Goal: Check status: Check status

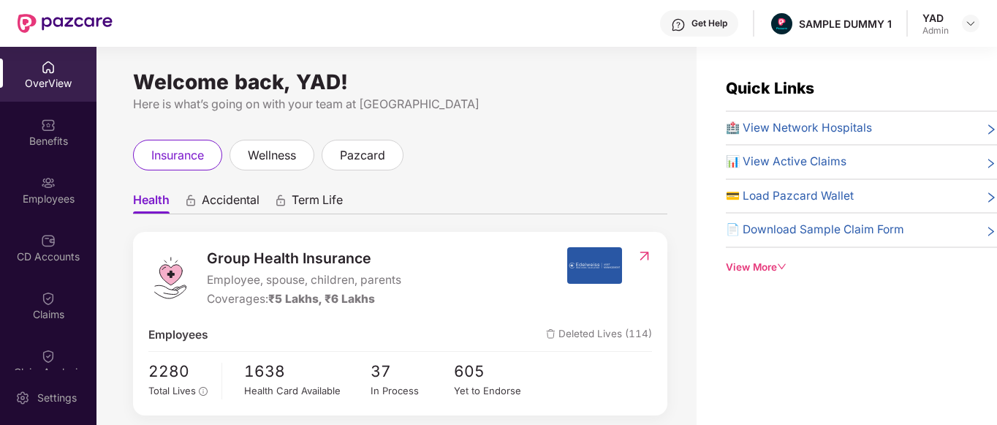
click at [753, 254] on div "Quick Links 🏥 View Network Hospitals 📊 View Active Claims 💳 Load Pazcard Wallet…" at bounding box center [861, 175] width 271 height 199
click at [754, 264] on div "View More" at bounding box center [861, 266] width 271 height 15
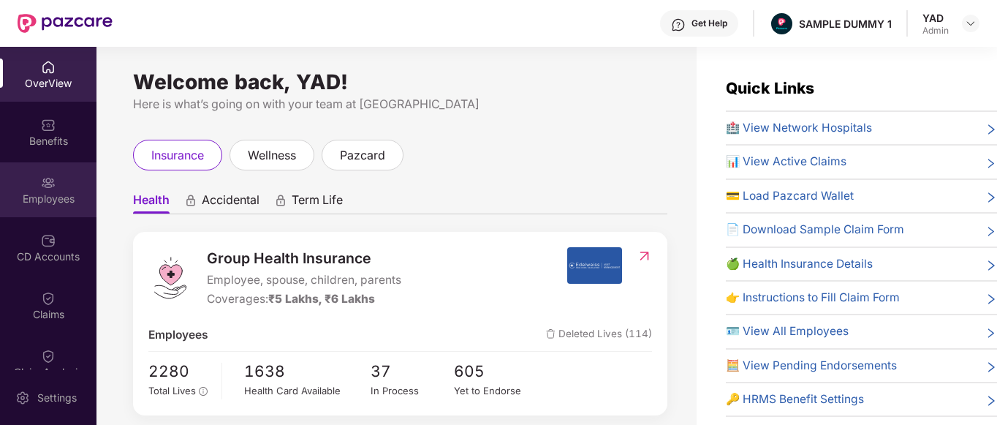
click at [53, 175] on div "Employees" at bounding box center [48, 189] width 96 height 55
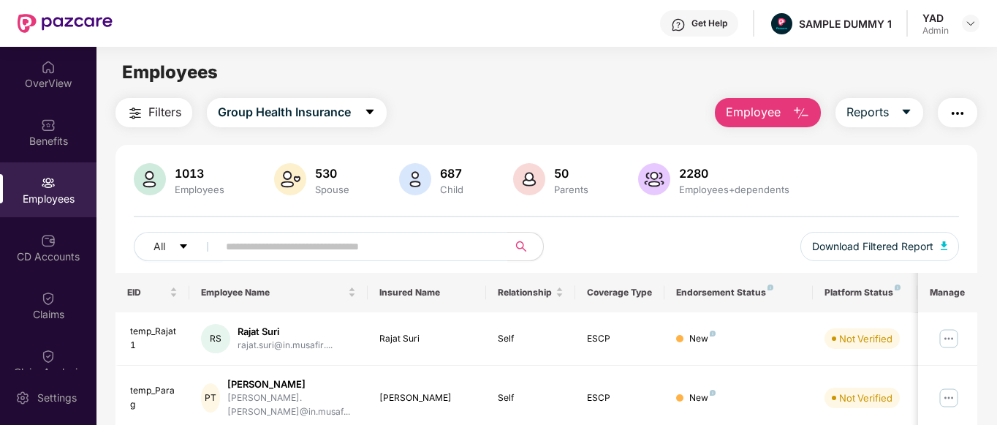
click at [752, 110] on span "Employee" at bounding box center [753, 112] width 55 height 18
click at [653, 69] on div "Employees" at bounding box center [545, 72] width 899 height 28
click at [689, 29] on div "Get Help" at bounding box center [699, 23] width 78 height 26
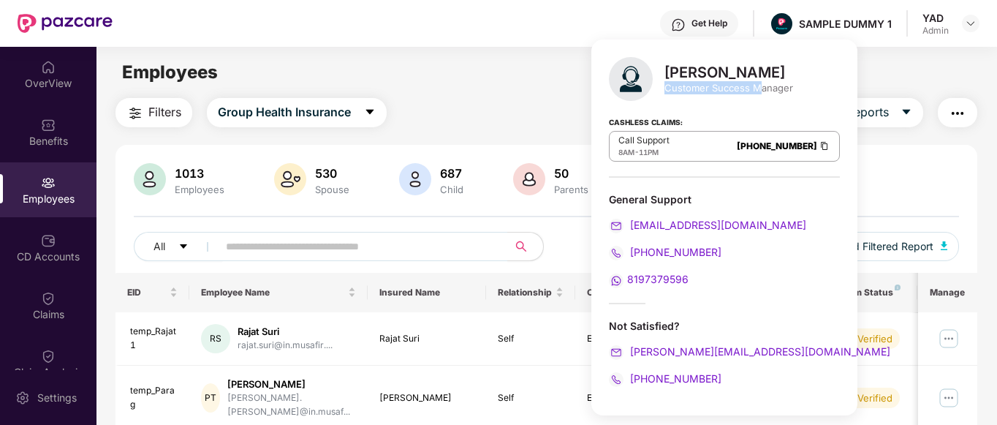
drag, startPoint x: 667, startPoint y: 91, endPoint x: 763, endPoint y: 87, distance: 95.8
click at [763, 87] on div "Customer Success Manager" at bounding box center [728, 87] width 129 height 13
click at [521, 61] on div "Employees" at bounding box center [545, 72] width 899 height 28
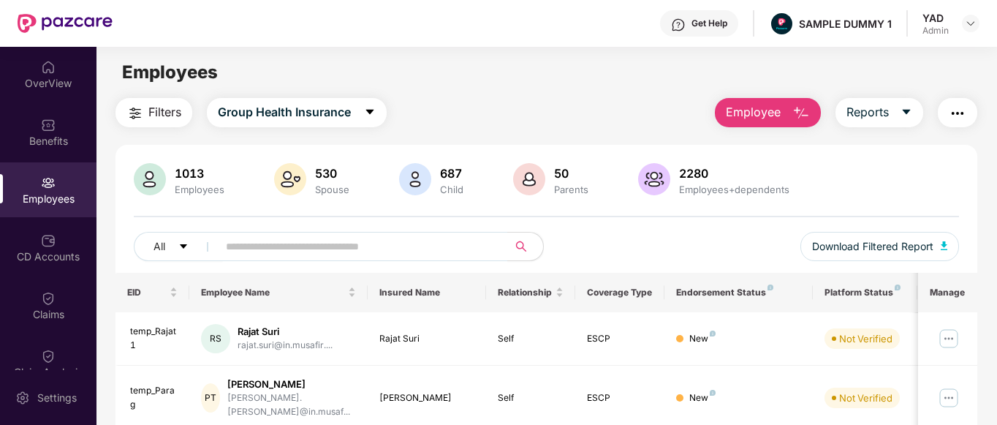
click at [966, 123] on button "button" at bounding box center [956, 112] width 39 height 29
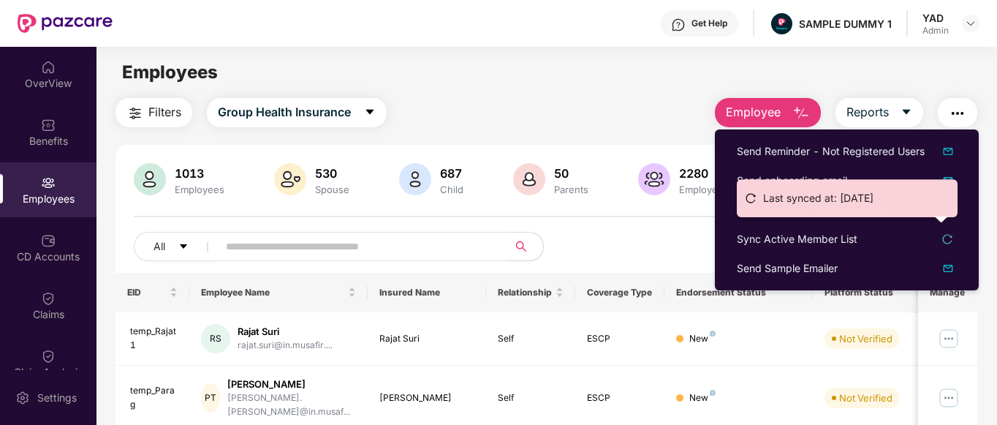
click at [577, 95] on main "Employees Filters Group Health Insurance Employee Reports 1013 Employees 530 Sp…" at bounding box center [545, 259] width 899 height 425
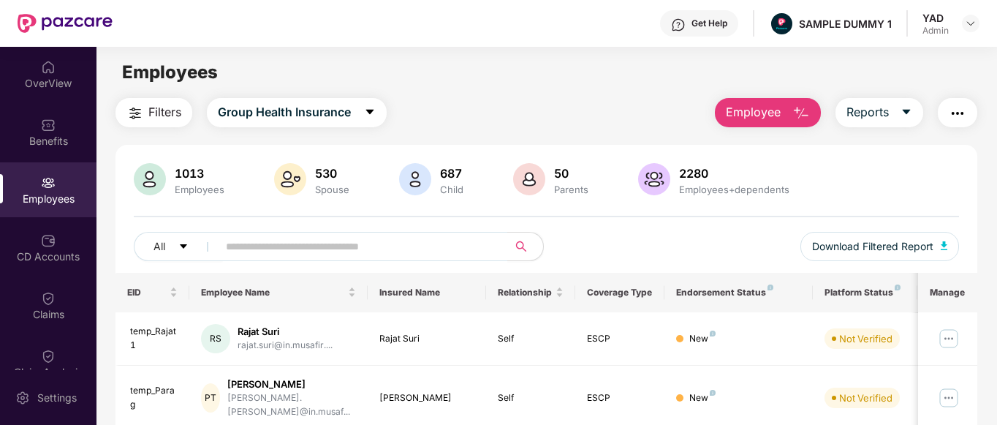
click at [769, 119] on span "Employee" at bounding box center [753, 112] width 55 height 18
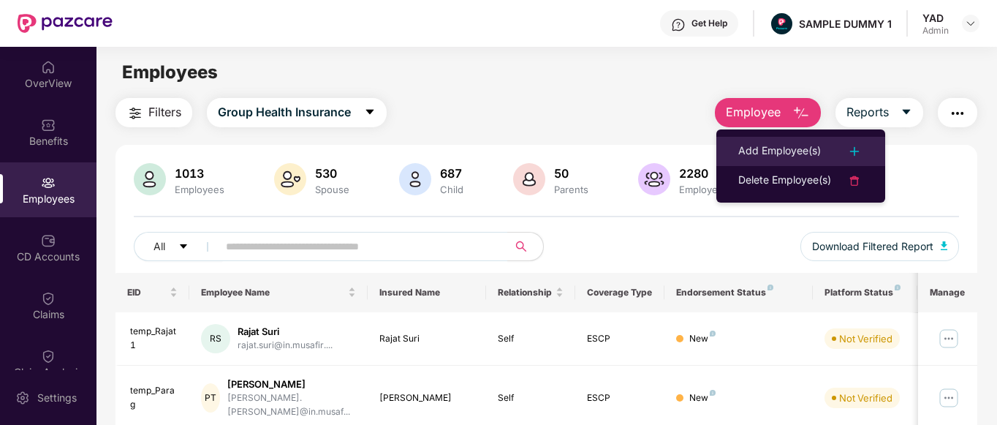
click at [752, 151] on div "Add Employee(s)" at bounding box center [779, 151] width 83 height 18
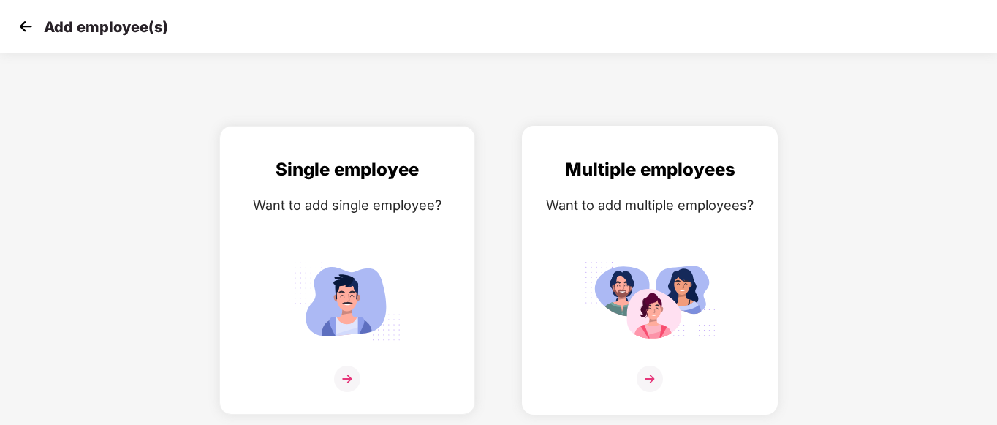
click at [586, 246] on div "Multiple employees Want to add multiple employees?" at bounding box center [649, 283] width 225 height 254
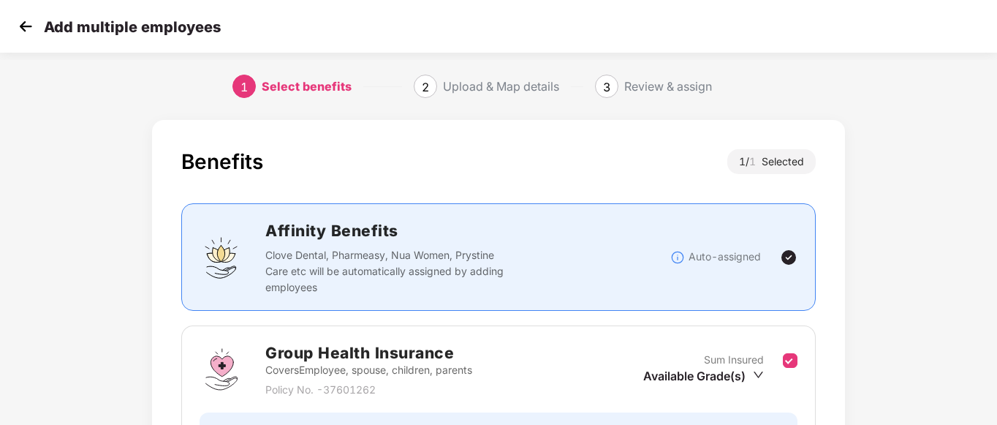
scroll to position [163, 0]
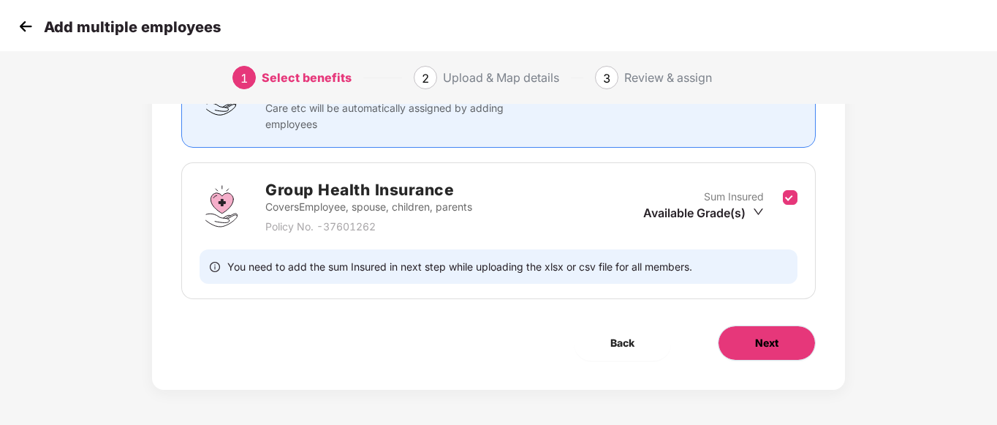
click at [766, 346] on span "Next" at bounding box center [766, 343] width 23 height 16
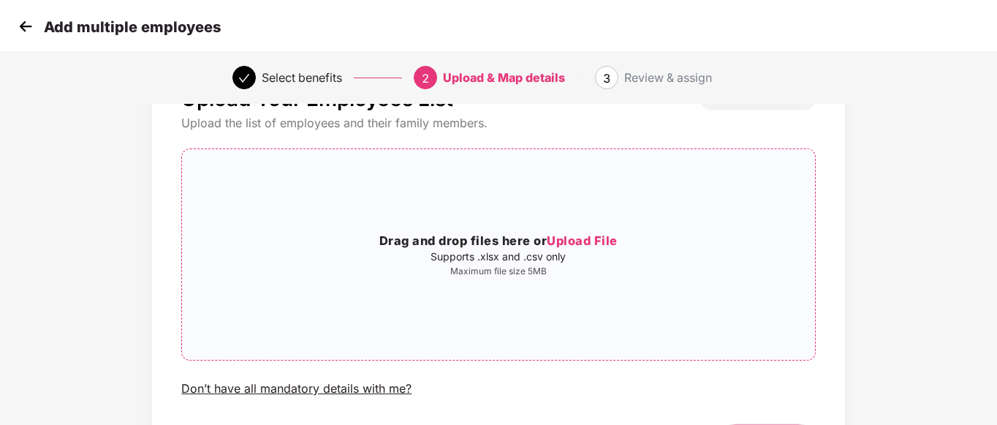
scroll to position [0, 0]
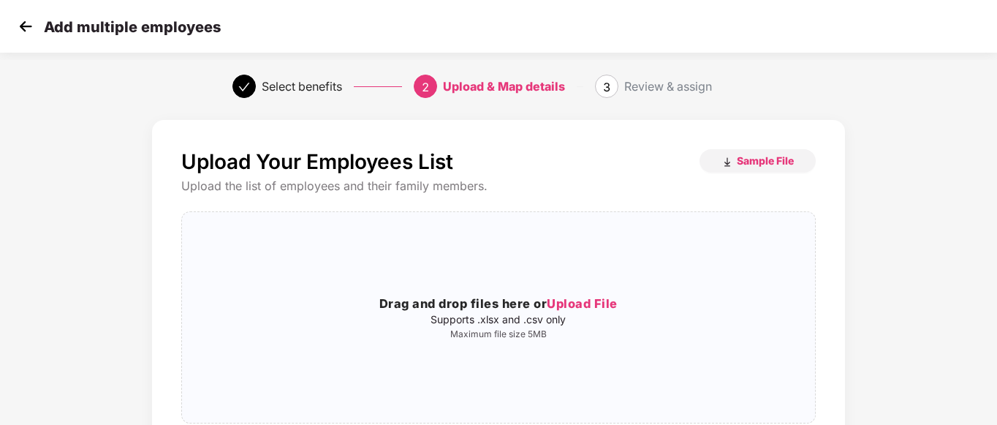
click at [18, 29] on img at bounding box center [26, 26] width 22 height 22
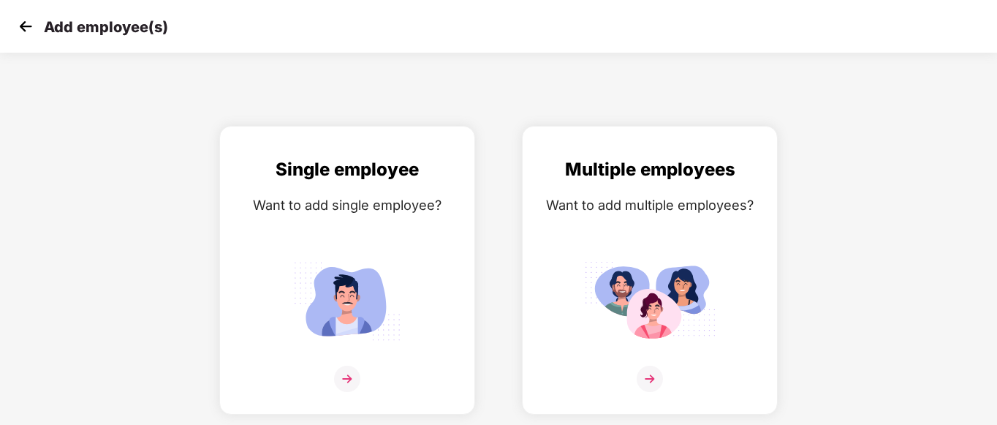
click at [23, 29] on img at bounding box center [26, 26] width 22 height 22
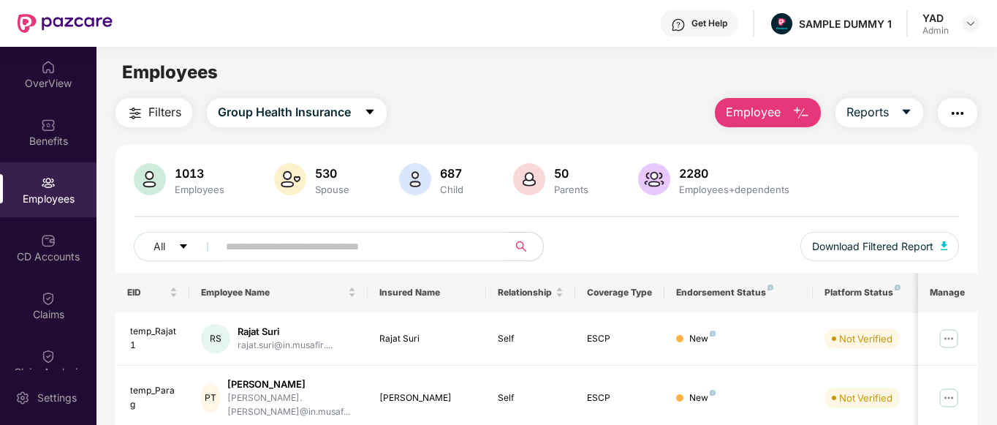
click at [785, 110] on button "Employee" at bounding box center [768, 112] width 106 height 29
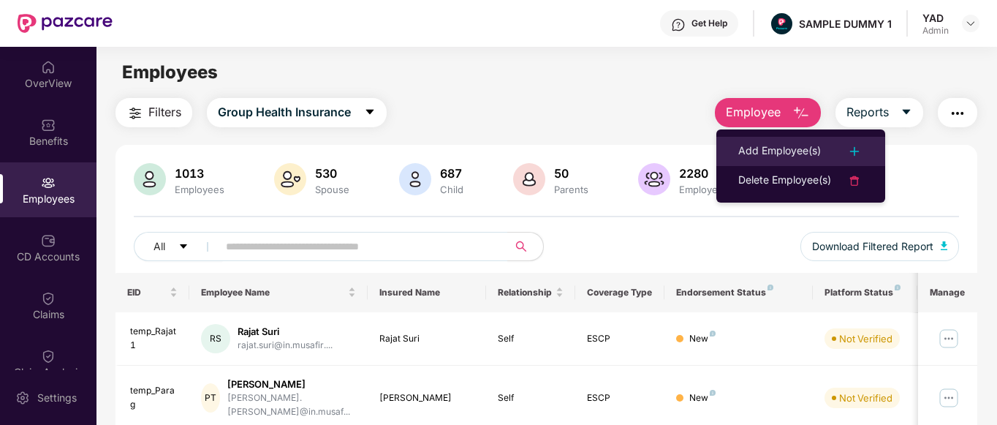
click at [783, 142] on div "Add Employee(s)" at bounding box center [779, 151] width 83 height 18
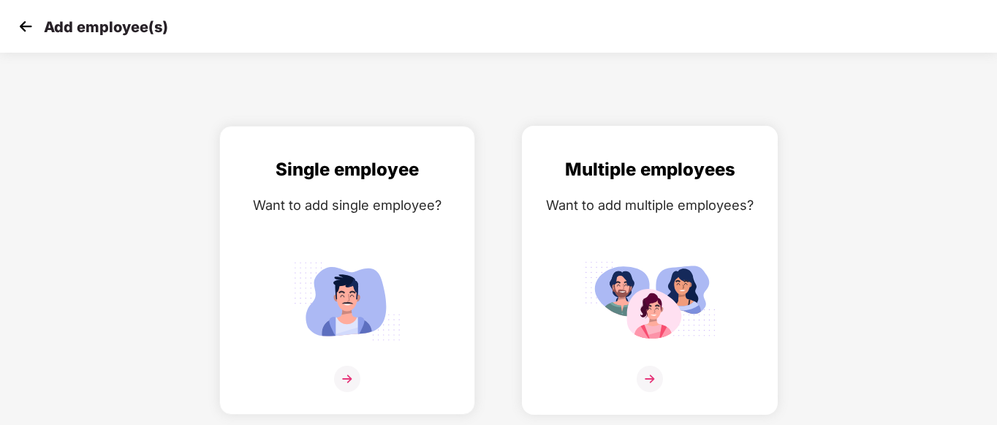
click at [642, 228] on div "Multiple employees Want to add multiple employees?" at bounding box center [649, 283] width 225 height 254
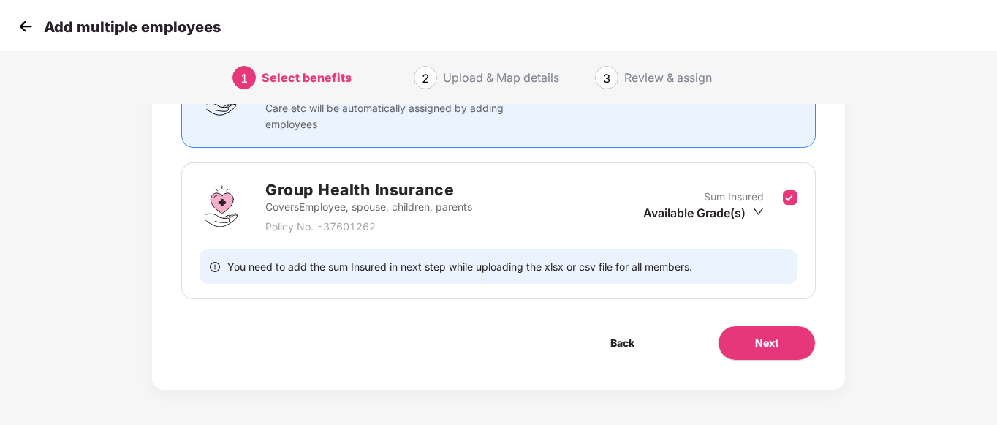
scroll to position [161, 0]
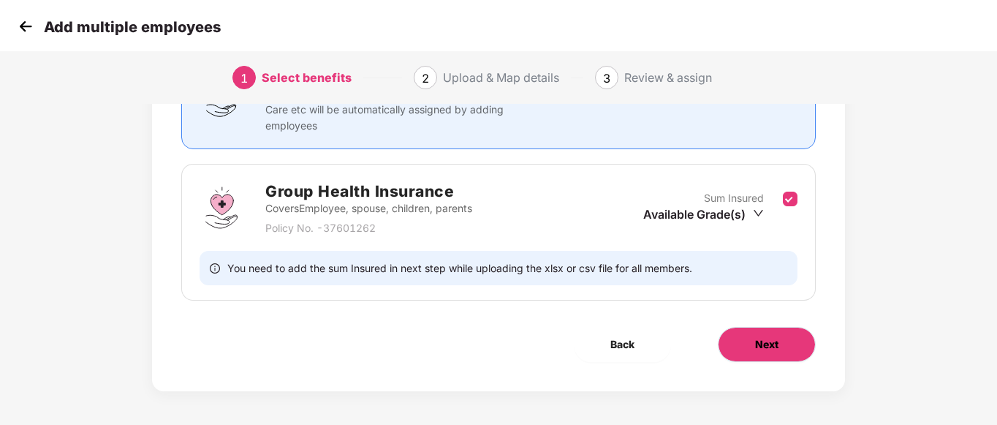
click at [764, 341] on span "Next" at bounding box center [766, 344] width 23 height 16
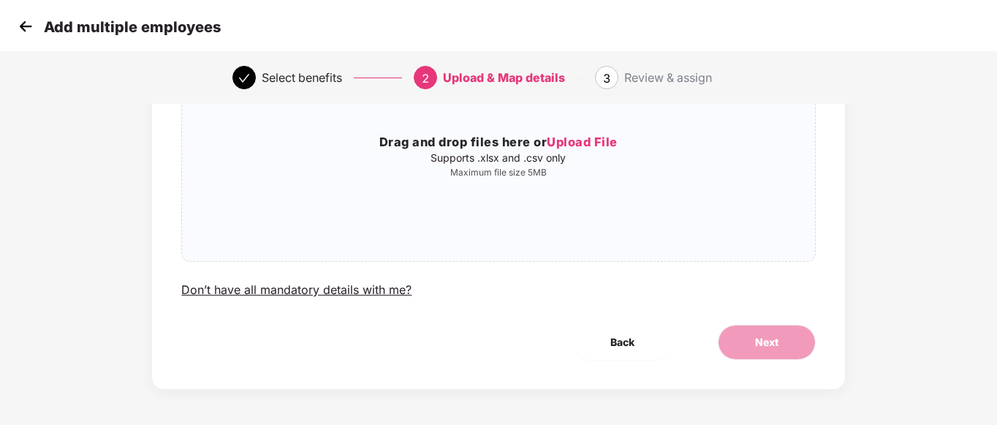
scroll to position [0, 0]
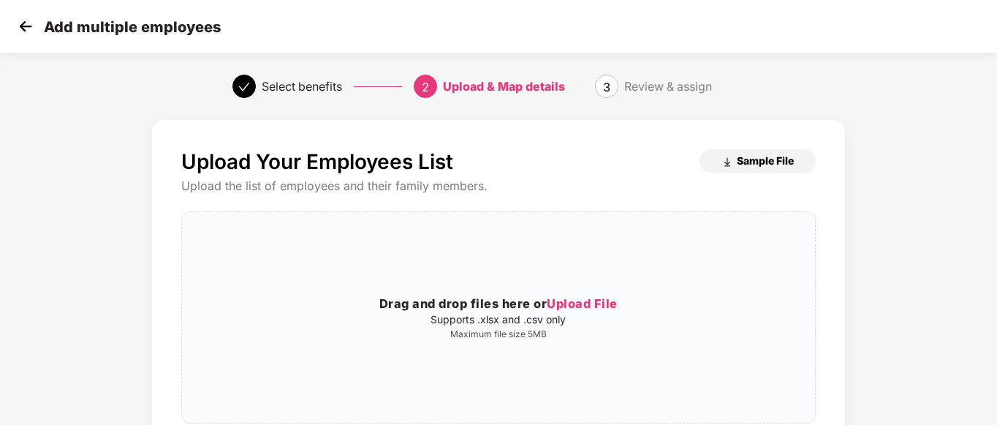
click at [755, 163] on span "Sample File" at bounding box center [765, 160] width 57 height 14
click at [22, 31] on img at bounding box center [26, 26] width 22 height 22
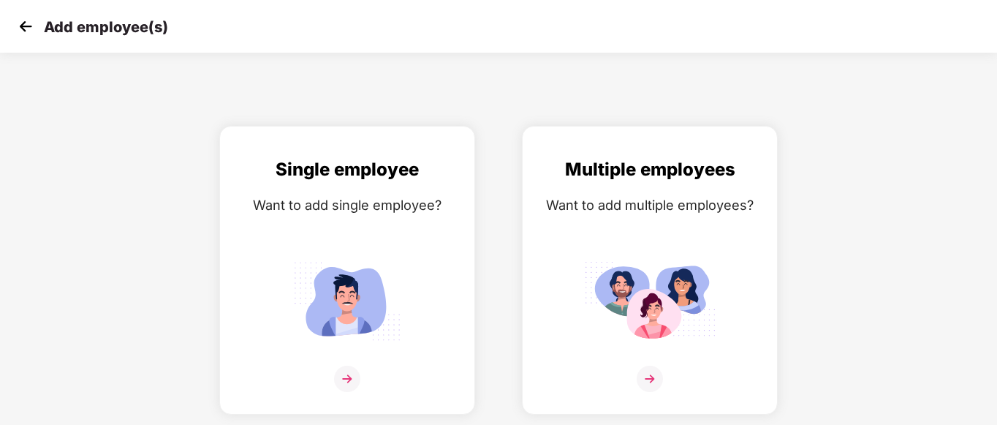
click at [21, 29] on img at bounding box center [26, 26] width 22 height 22
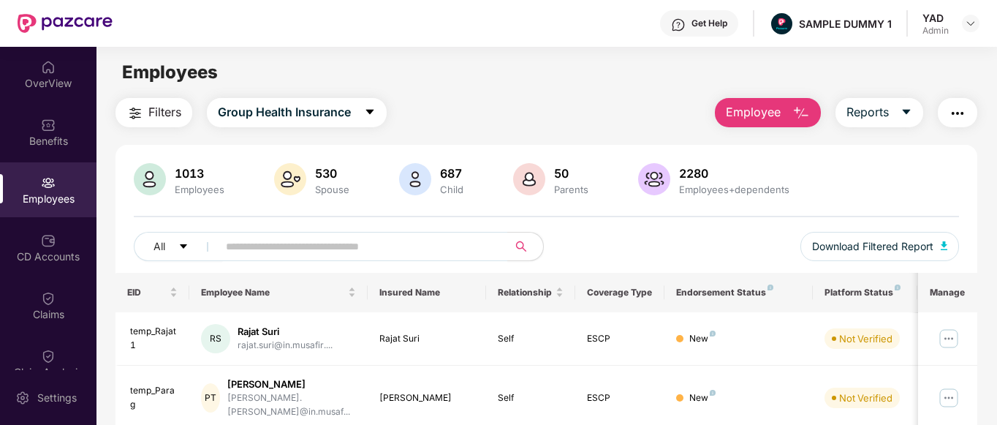
click at [812, 110] on button "Employee" at bounding box center [768, 112] width 106 height 29
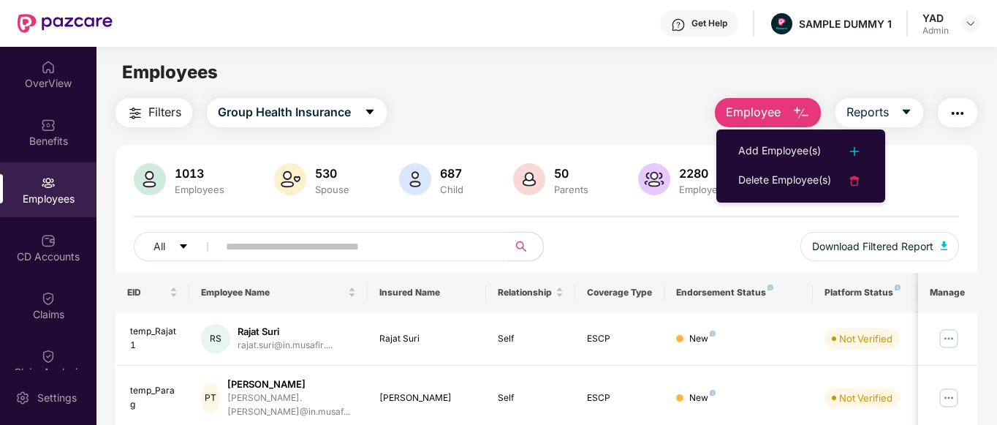
click at [560, 85] on div "Employees" at bounding box center [545, 72] width 899 height 28
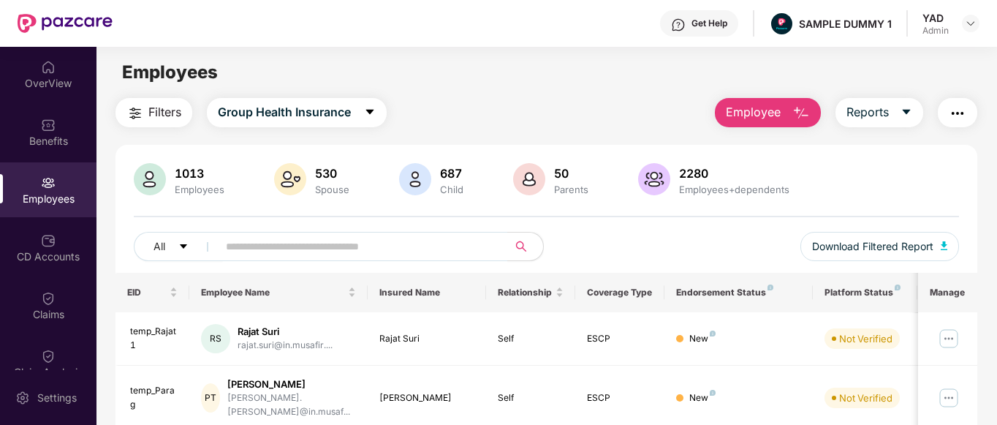
click at [682, 31] on img at bounding box center [678, 25] width 15 height 15
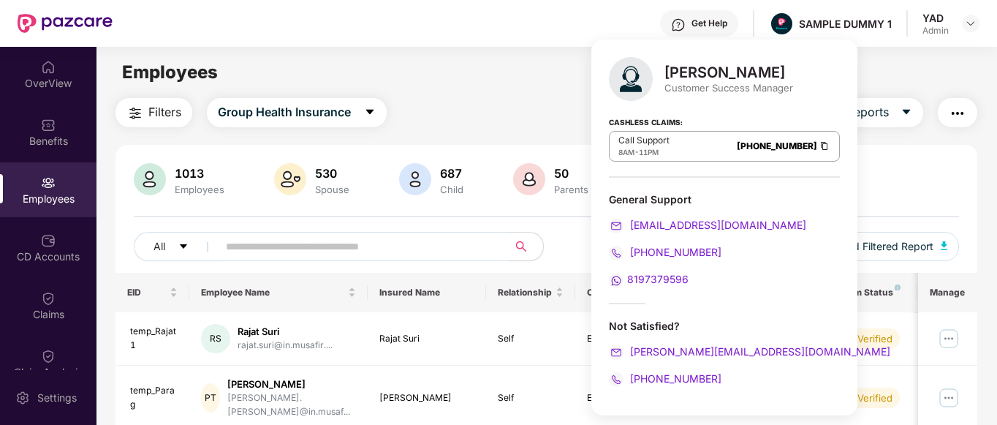
click at [467, 67] on div "Employees" at bounding box center [545, 72] width 899 height 28
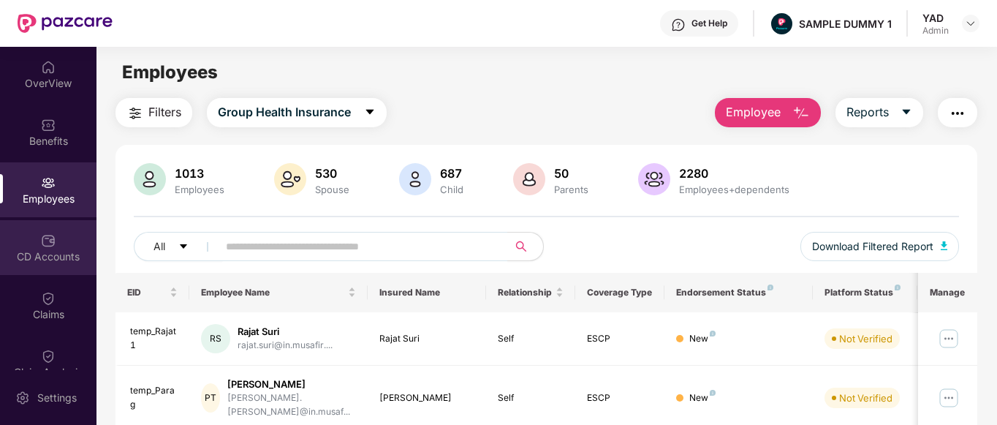
click at [36, 251] on div "CD Accounts" at bounding box center [48, 256] width 96 height 15
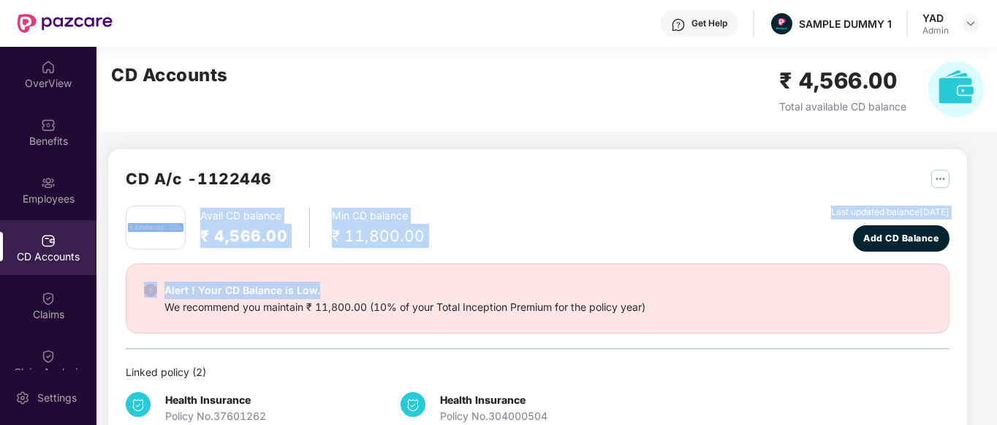
drag, startPoint x: 191, startPoint y: 216, endPoint x: 321, endPoint y: 261, distance: 136.8
click at [321, 261] on div "Avail CD balance ₹ 4,566.00 Min CD balance ₹ 11,800.00 Last updated balance [DA…" at bounding box center [537, 322] width 823 height 235
click at [284, 232] on h2 "₹ 4,566.00" at bounding box center [243, 236] width 87 height 24
drag, startPoint x: 323, startPoint y: 210, endPoint x: 503, endPoint y: 258, distance: 185.9
click at [503, 258] on div "Avail CD balance ₹ 4,566.00 Min CD balance ₹ 11,800.00 Last updated balance [DA…" at bounding box center [537, 322] width 823 height 235
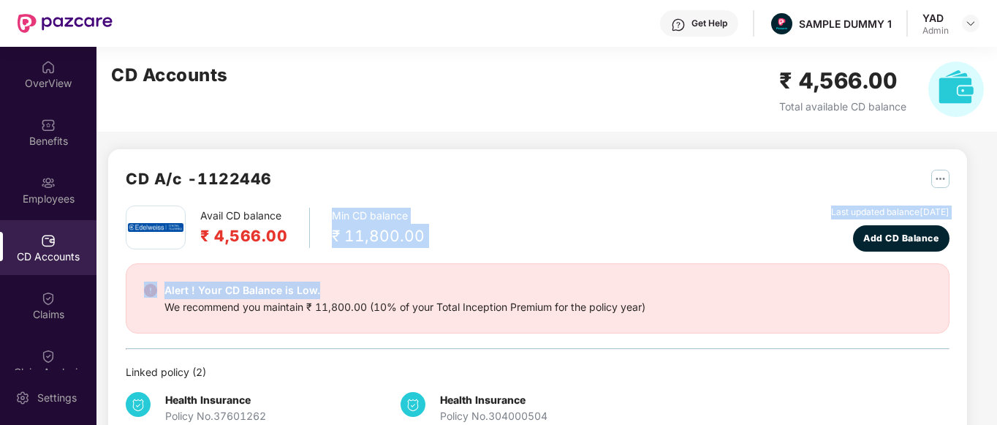
click at [474, 245] on div "Avail CD balance ₹ 4,566.00 Min CD balance ₹ 11,800.00 Last updated balance [DA…" at bounding box center [537, 228] width 823 height 46
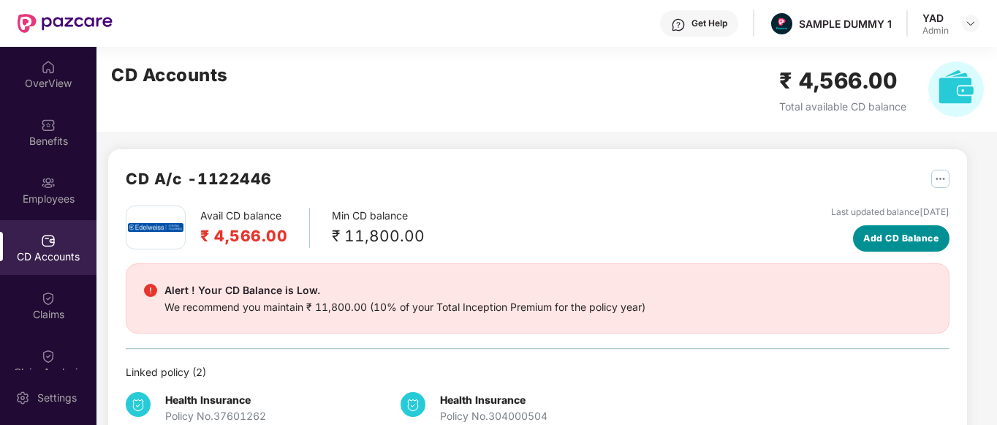
click at [878, 237] on span "Add CD Balance" at bounding box center [900, 238] width 75 height 14
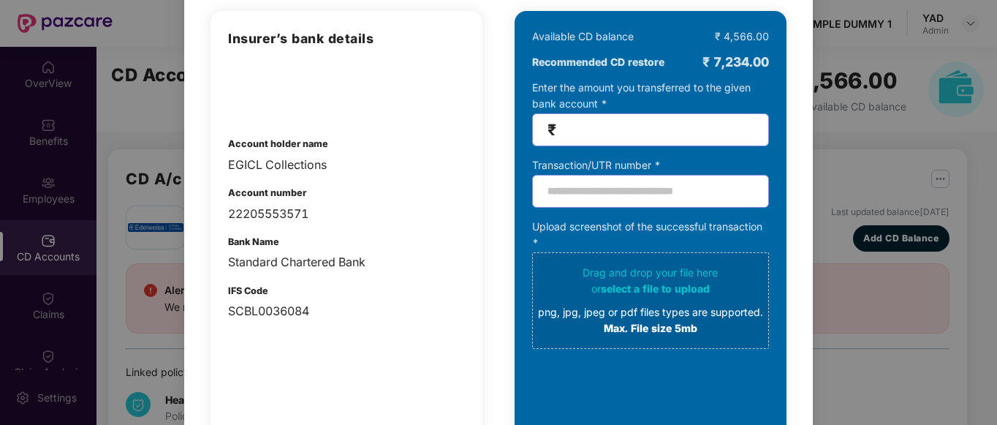
scroll to position [121, 0]
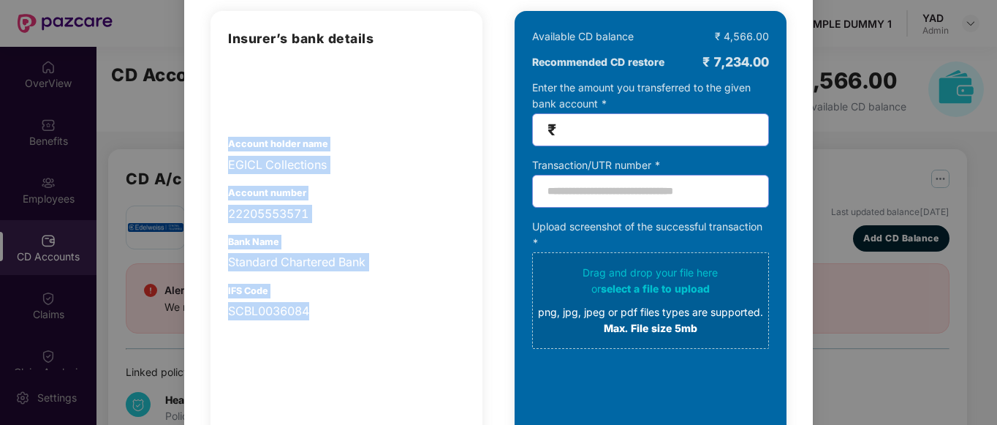
drag, startPoint x: 221, startPoint y: 145, endPoint x: 370, endPoint y: 319, distance: 228.6
click at [370, 319] on div "Insurer’s bank details Account holder name EGICL Collections Account number 222…" at bounding box center [346, 245] width 272 height 468
click at [392, 143] on div "Account holder name EGICL Collections" at bounding box center [346, 155] width 237 height 37
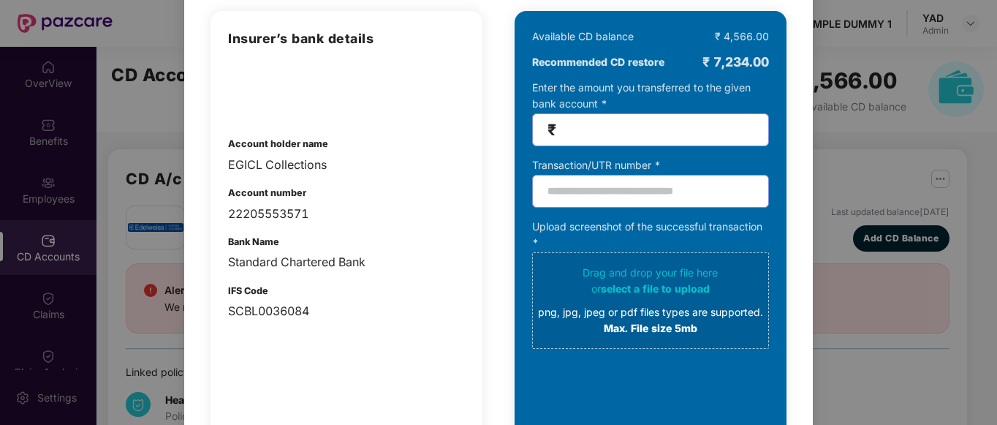
scroll to position [0, 0]
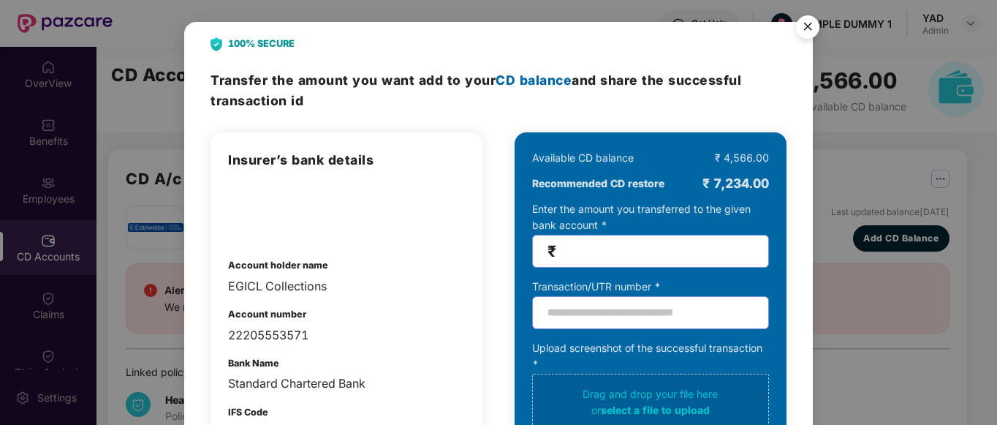
click at [801, 25] on img "Close" at bounding box center [807, 29] width 41 height 41
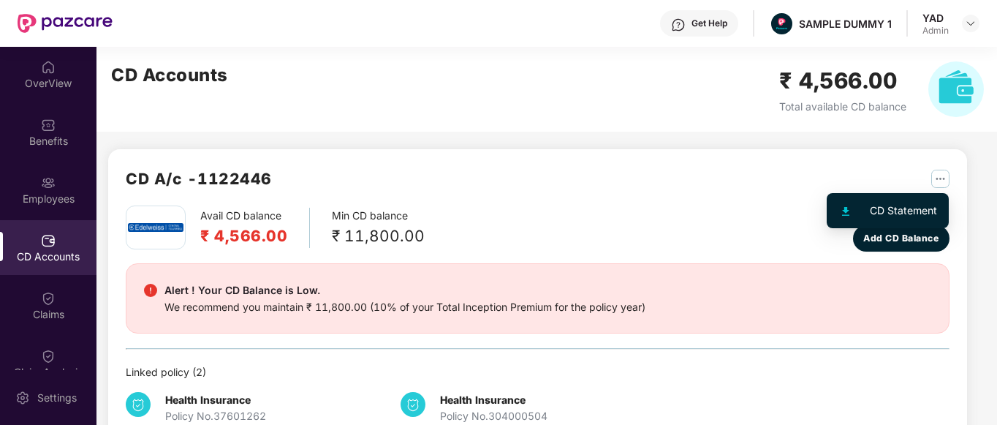
click at [940, 180] on img "button" at bounding box center [940, 179] width 18 height 18
click at [690, 237] on div "Avail CD balance ₹ 4,566.00 Min CD balance ₹ 11,800.00 Last updated balance [DA…" at bounding box center [537, 228] width 823 height 46
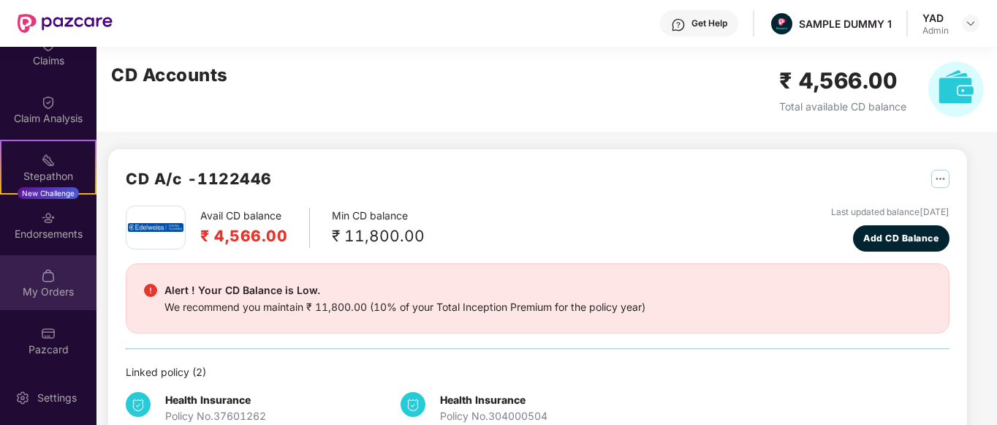
scroll to position [254, 0]
click at [37, 297] on div "My Orders" at bounding box center [48, 291] width 96 height 15
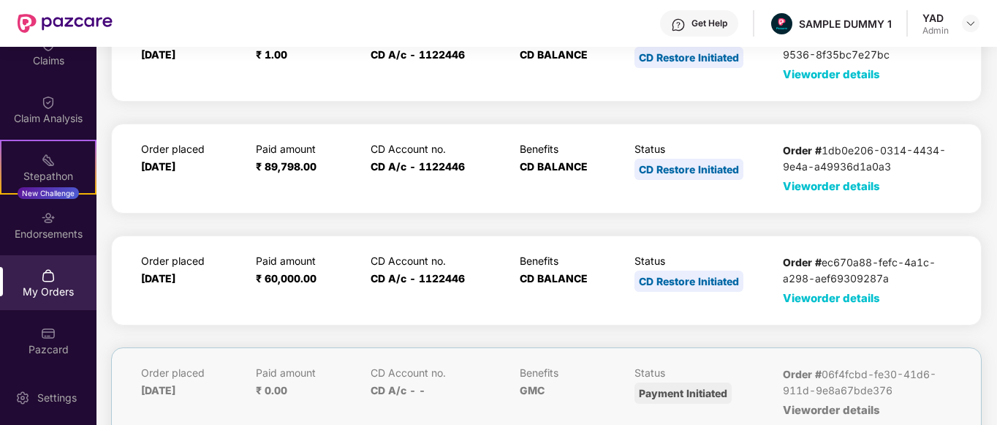
scroll to position [0, 0]
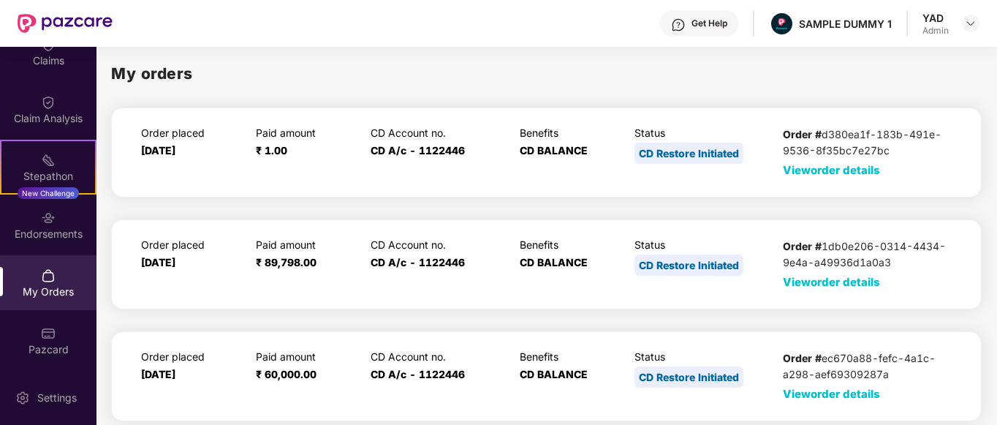
click at [801, 174] on span "View order details" at bounding box center [831, 170] width 97 height 14
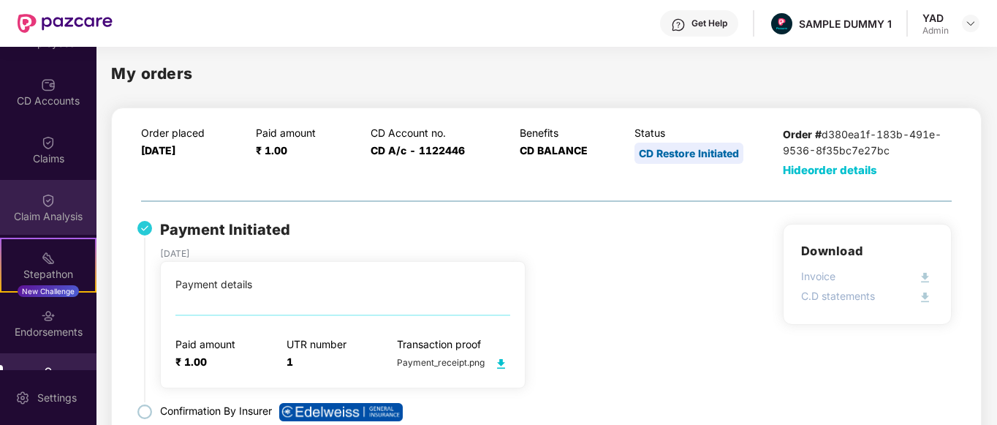
scroll to position [41, 0]
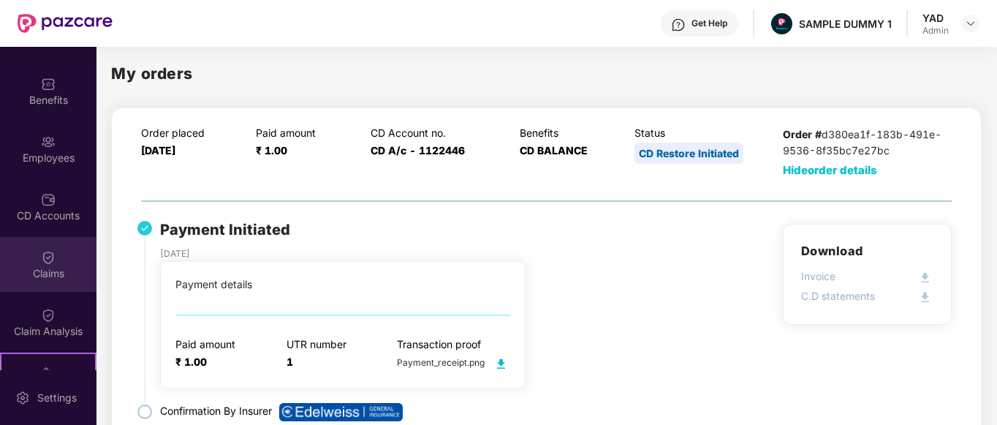
click at [39, 267] on div "Claims" at bounding box center [48, 273] width 96 height 15
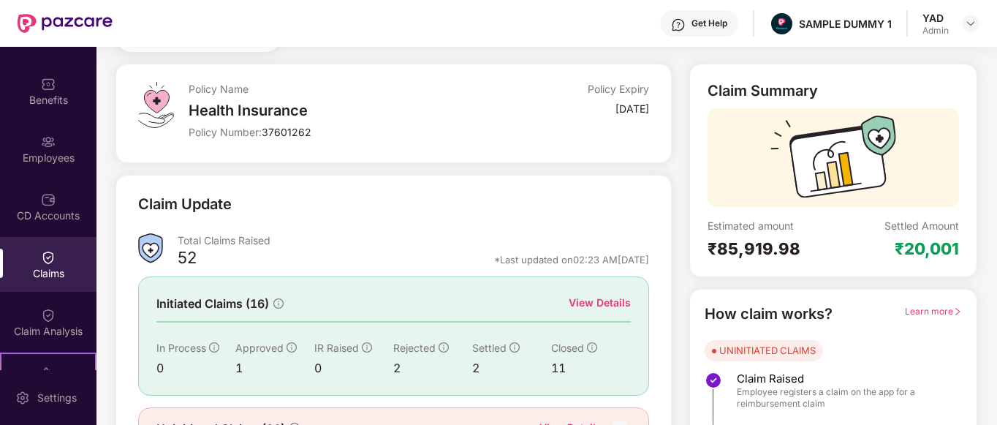
scroll to position [64, 0]
drag, startPoint x: 697, startPoint y: 225, endPoint x: 806, endPoint y: 257, distance: 113.5
click at [806, 257] on div "Claim Summary Estimated amount ₹85,919.98 Settled Amount ₹20,001" at bounding box center [833, 170] width 288 height 213
drag, startPoint x: 867, startPoint y: 220, endPoint x: 970, endPoint y: 250, distance: 107.3
click at [970, 250] on div "Claim Summary Estimated amount ₹85,919.98 Settled Amount ₹20,001" at bounding box center [833, 170] width 288 height 213
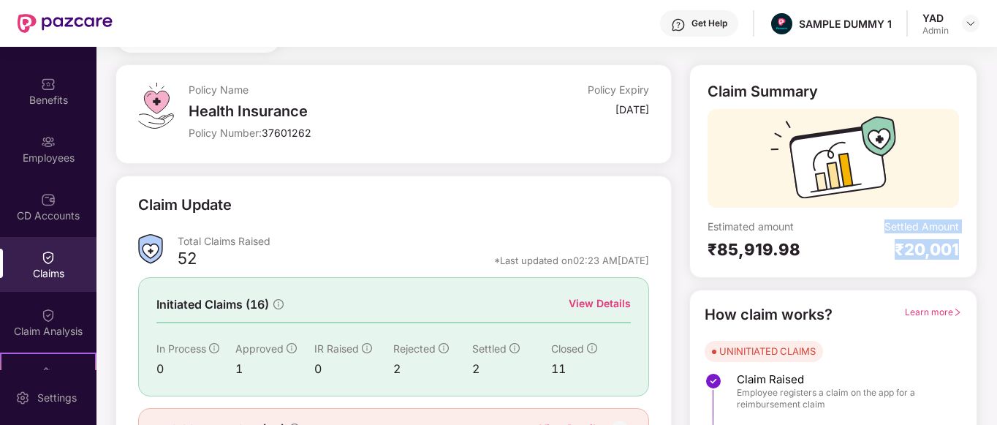
click at [861, 253] on div "Settled Amount ₹20,001" at bounding box center [896, 239] width 126 height 40
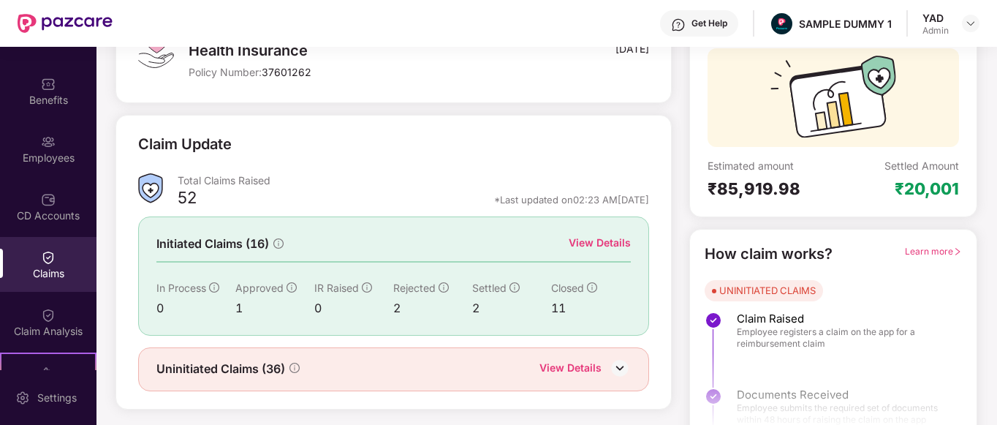
scroll to position [126, 0]
click at [612, 241] on div "View Details" at bounding box center [599, 242] width 62 height 16
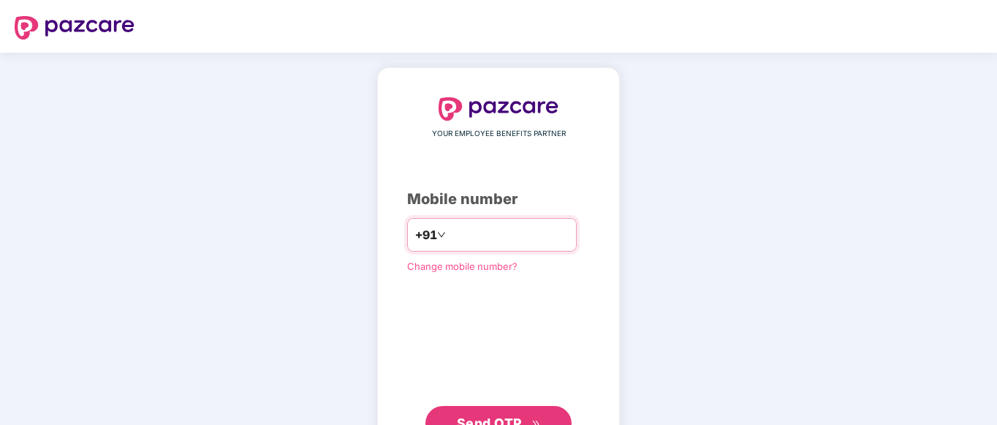
paste input "**********"
type input "**********"
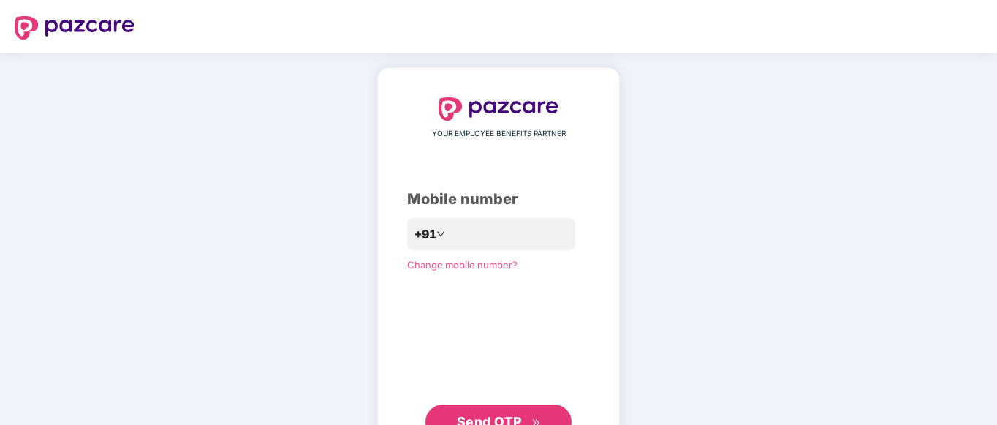
click at [490, 419] on span "Send OTP" at bounding box center [489, 421] width 65 height 15
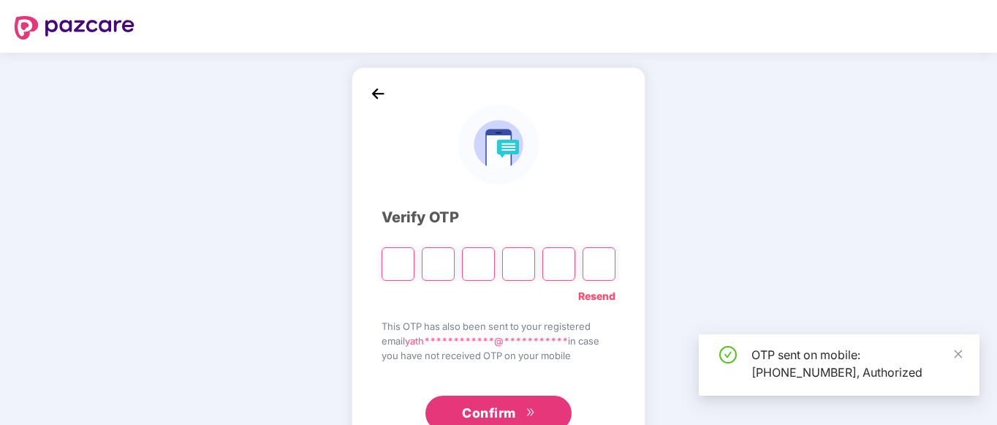
type input "*"
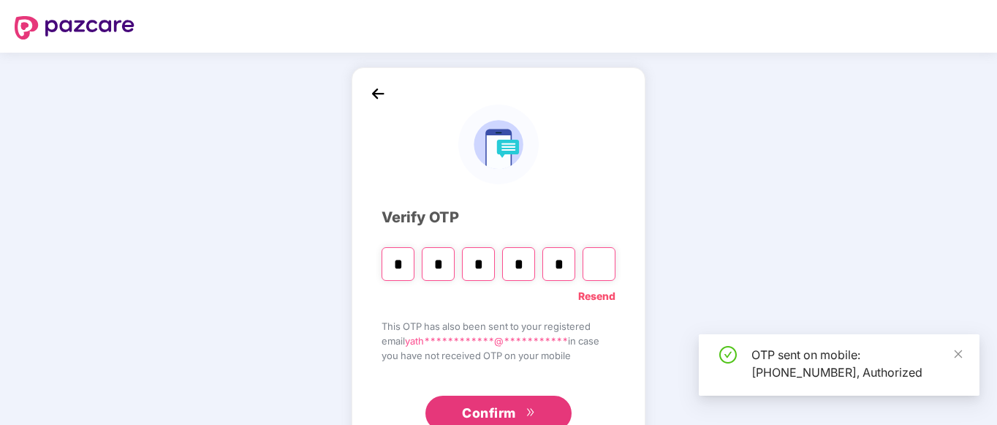
type input "*"
